Goal: Transaction & Acquisition: Book appointment/travel/reservation

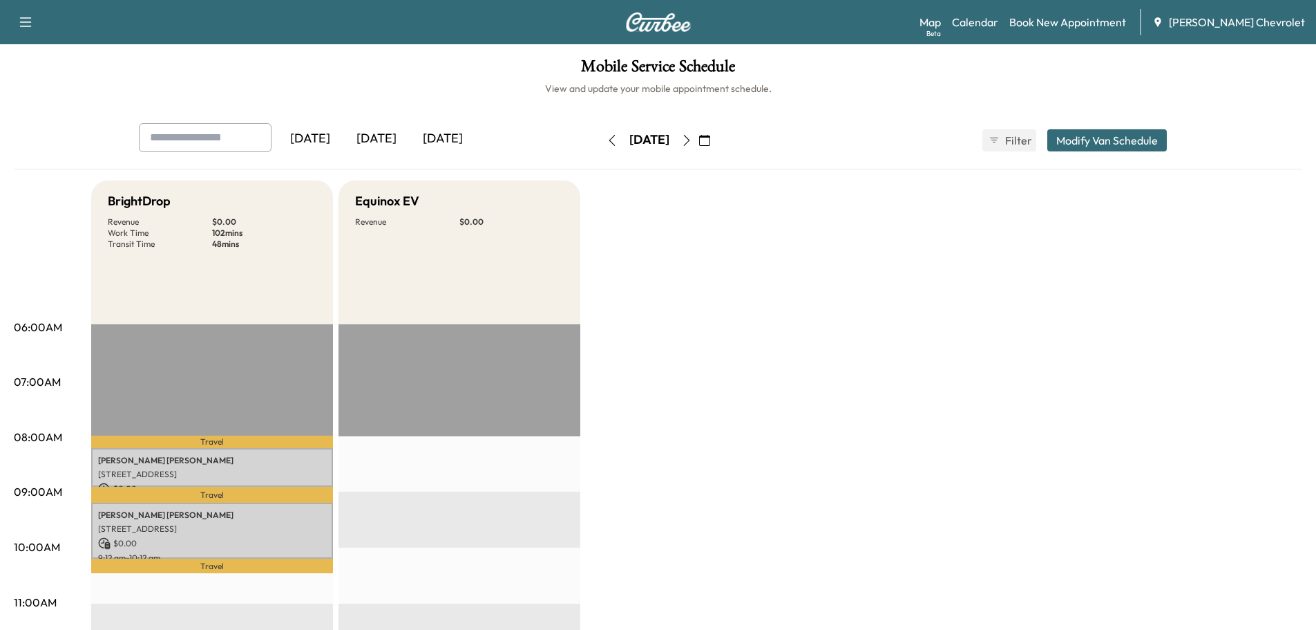
click at [692, 137] on icon "button" at bounding box center [686, 140] width 11 height 11
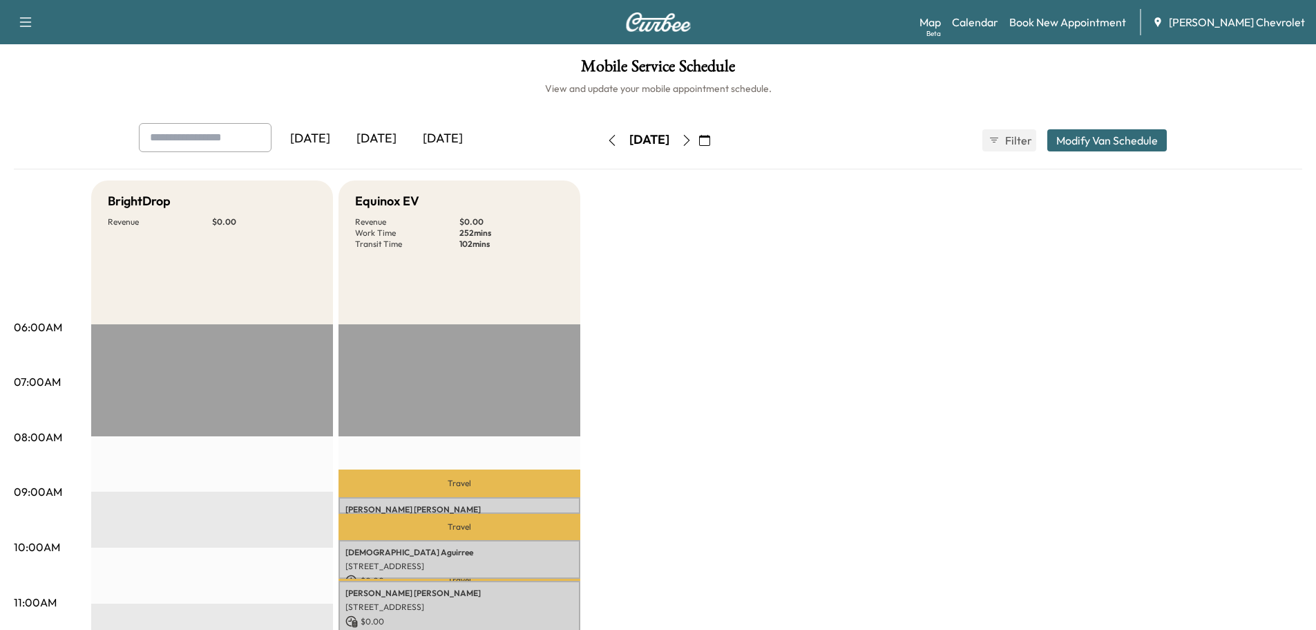
click at [601, 142] on button "button" at bounding box center [612, 140] width 23 height 22
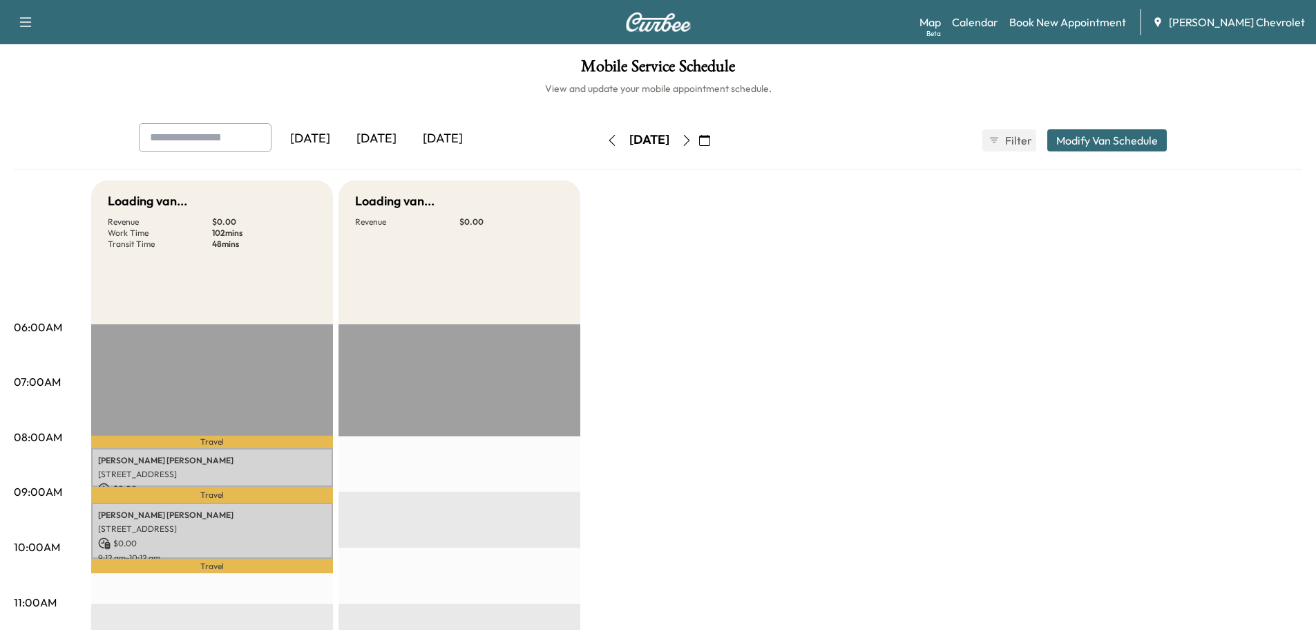
click at [607, 141] on icon "button" at bounding box center [612, 140] width 11 height 11
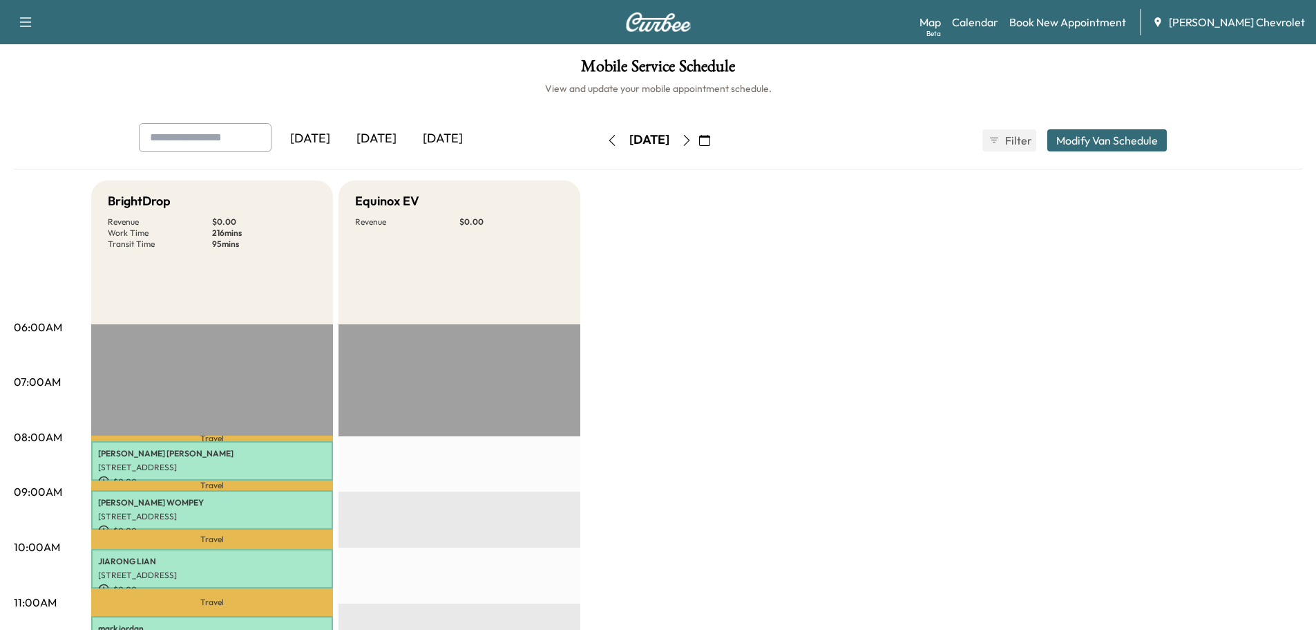
click at [699, 138] on button "button" at bounding box center [686, 140] width 23 height 22
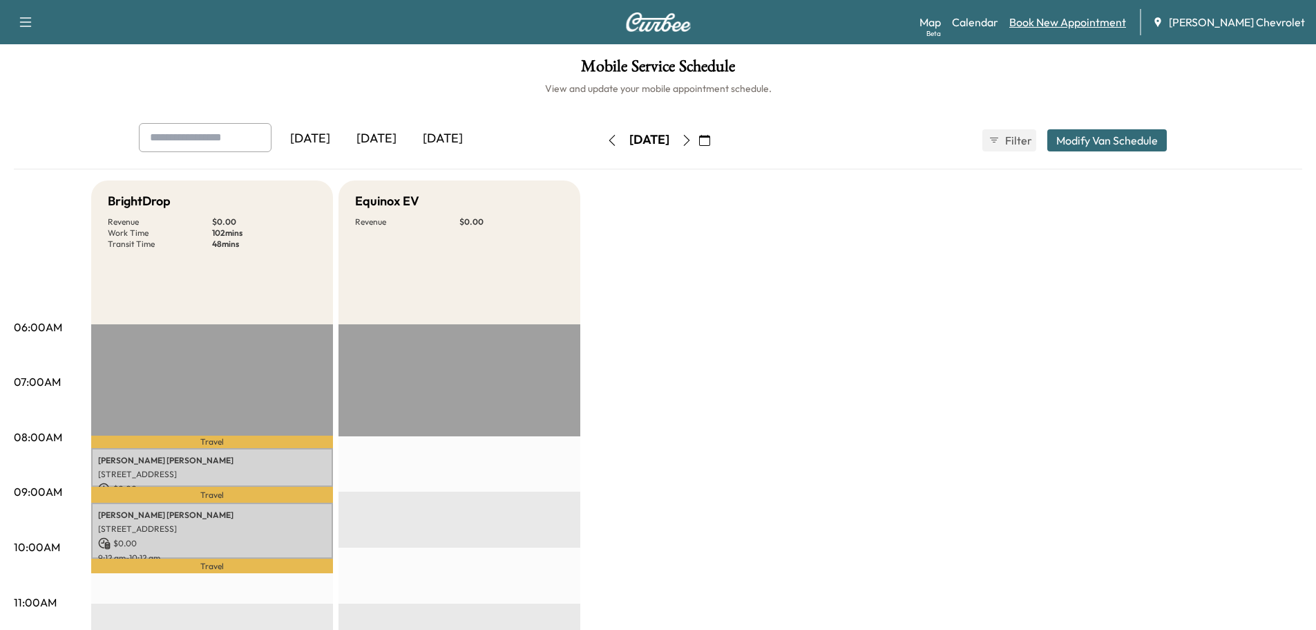
click at [1066, 20] on link "Book New Appointment" at bounding box center [1068, 22] width 117 height 17
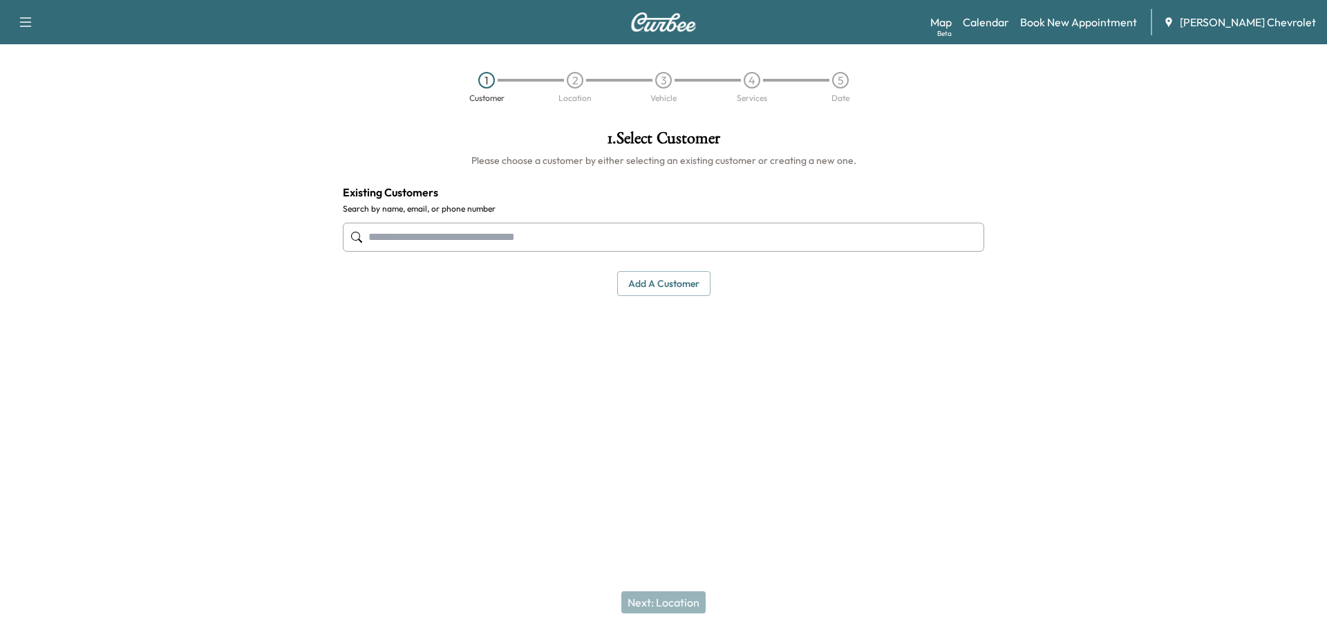
click at [706, 225] on input "text" at bounding box center [663, 237] width 641 height 29
click at [704, 230] on input "text" at bounding box center [663, 237] width 641 height 29
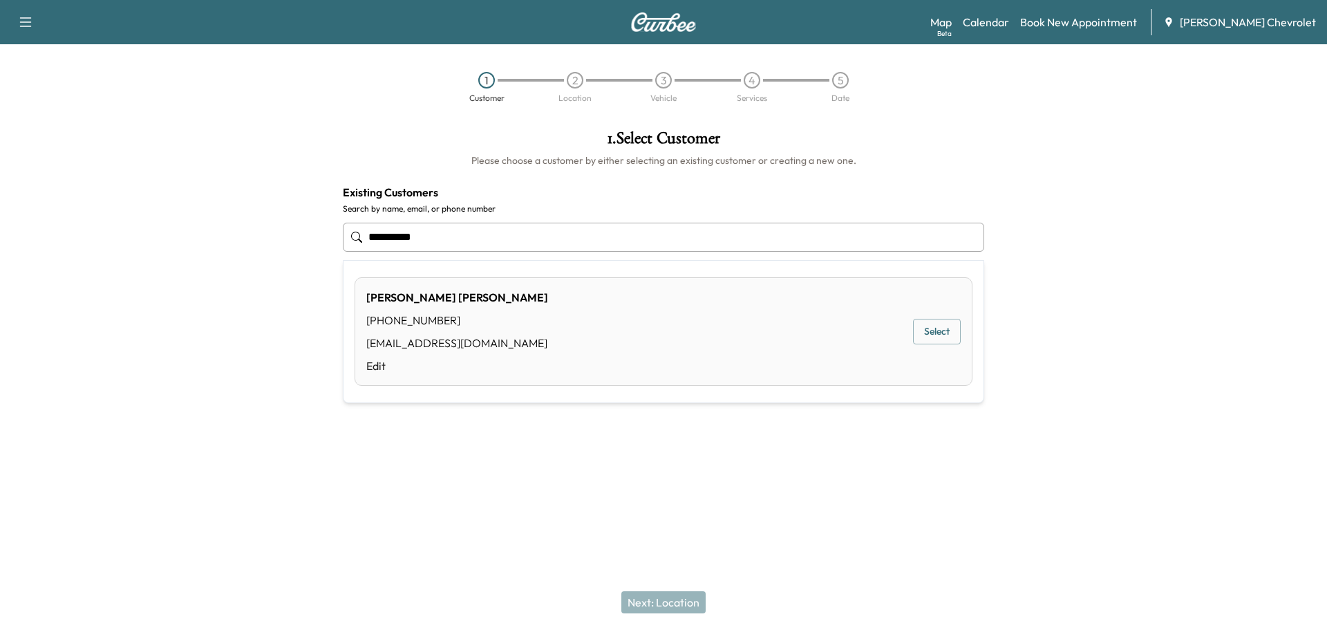
click at [557, 316] on div "[PERSON_NAME] [PHONE_NUMBER] [EMAIL_ADDRESS][DOMAIN_NAME] Edit Select" at bounding box center [664, 331] width 618 height 108
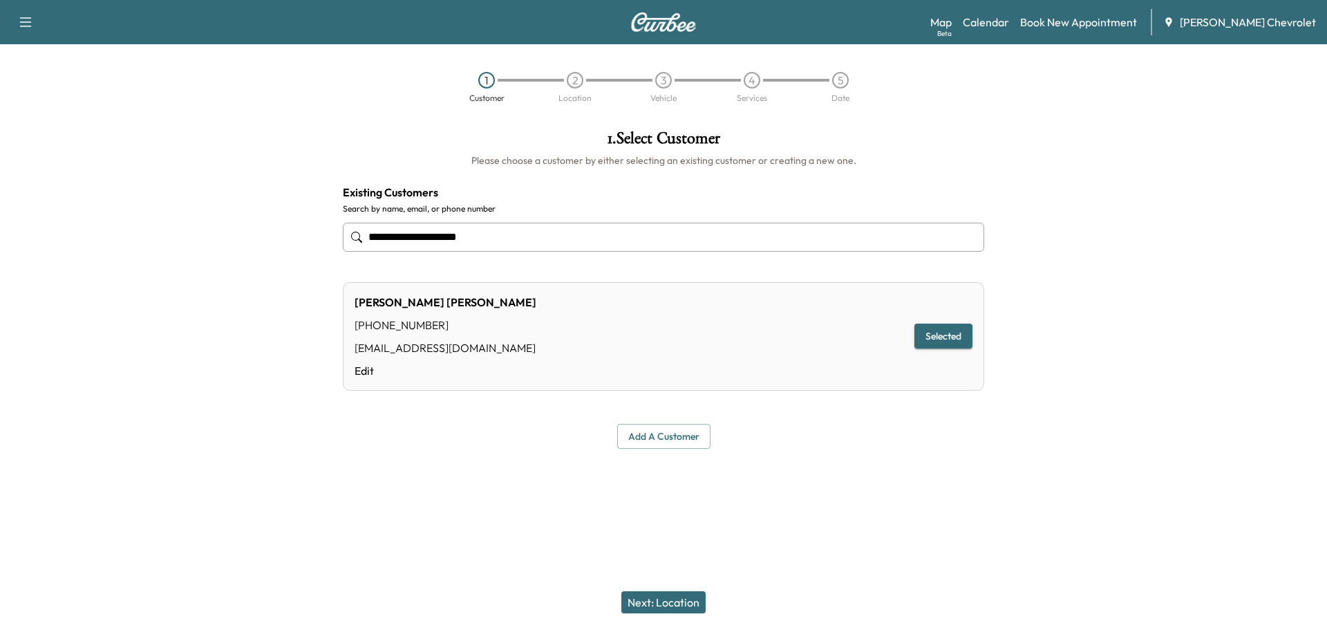
type input "**********"
click at [965, 336] on button "Selected" at bounding box center [943, 336] width 58 height 26
